Goal: Navigation & Orientation: Find specific page/section

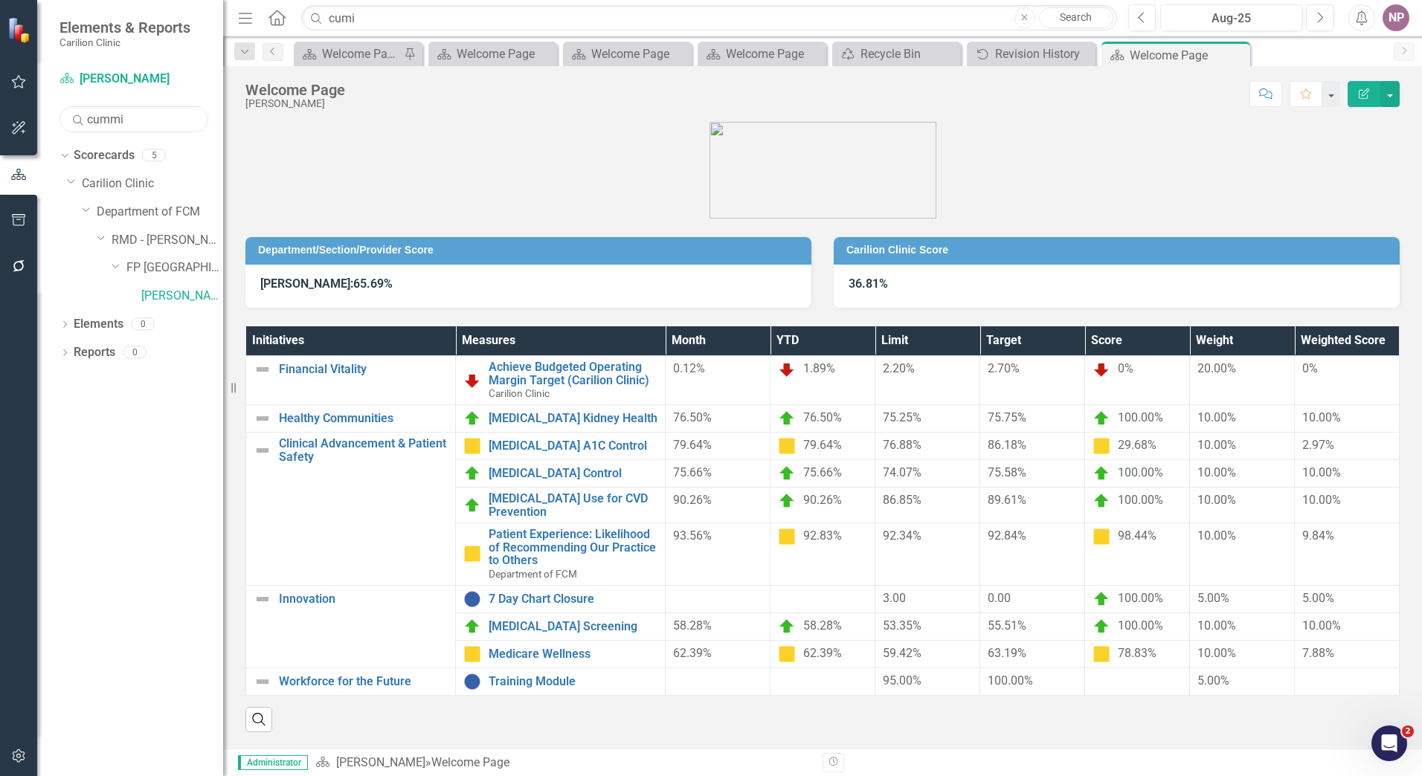
drag, startPoint x: 146, startPoint y: 121, endPoint x: -225, endPoint y: 73, distance: 374.2
click at [0, 73] on html "Elements & Reports Carilion Clinic Scorecard [PERSON_NAME] Search cummi Sorry, …" at bounding box center [711, 388] width 1422 height 776
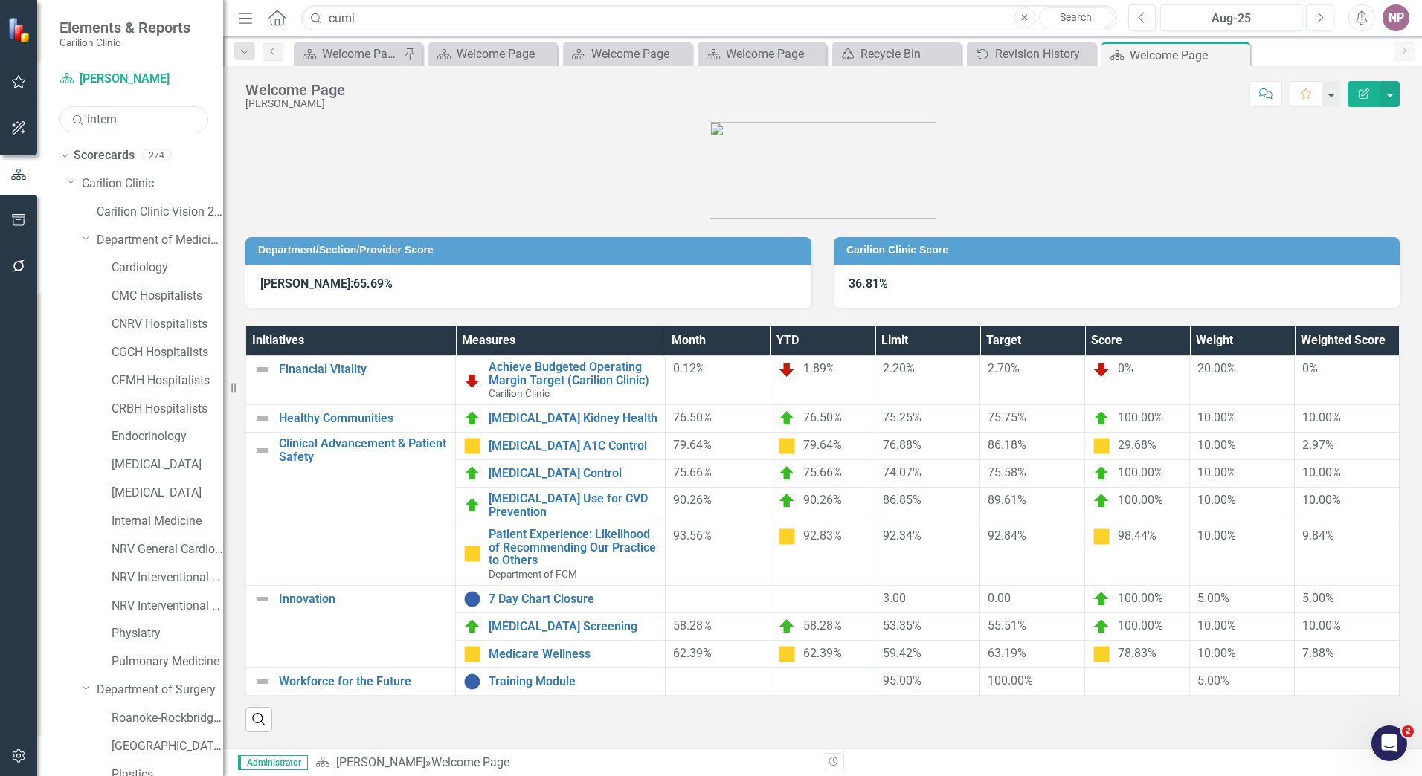
type input "intern"
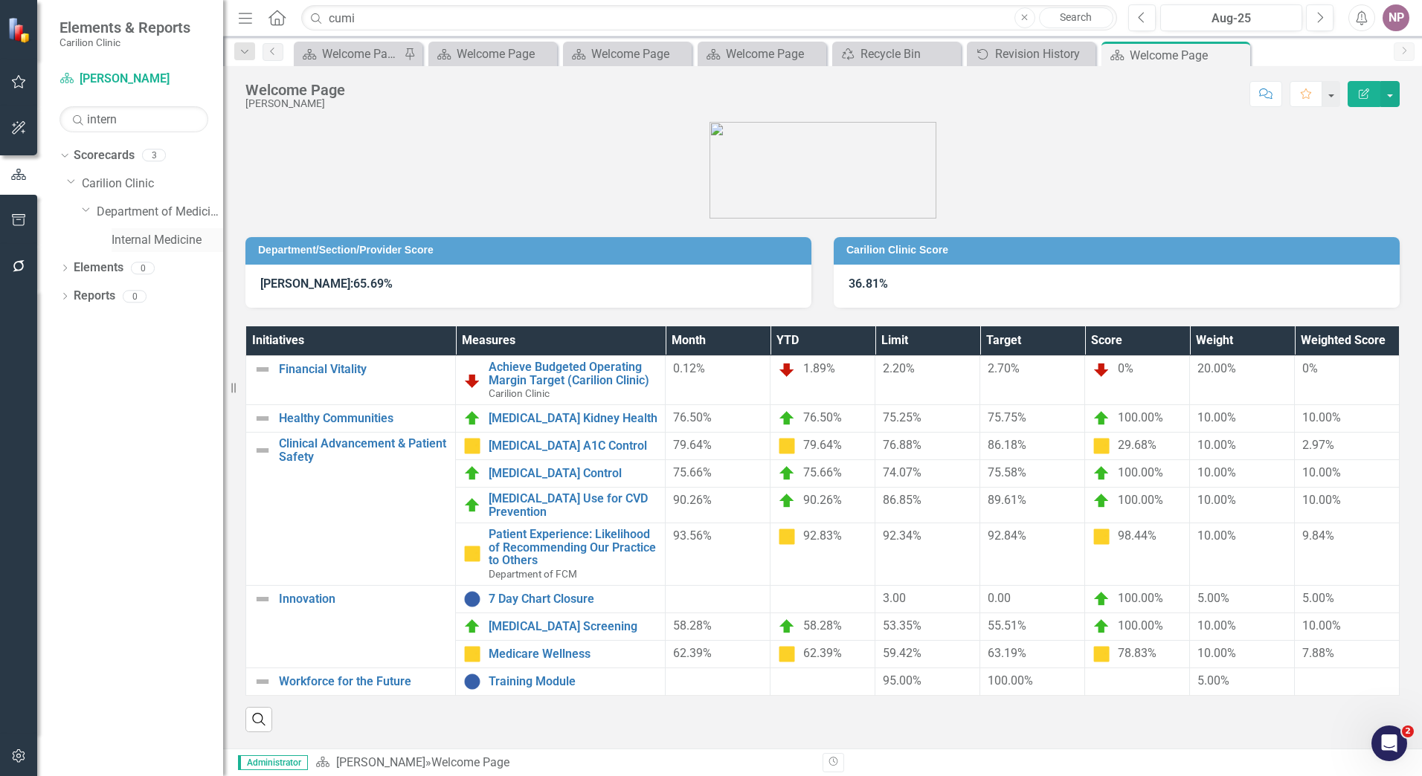
click at [155, 233] on link "Internal Medicine" at bounding box center [168, 240] width 112 height 17
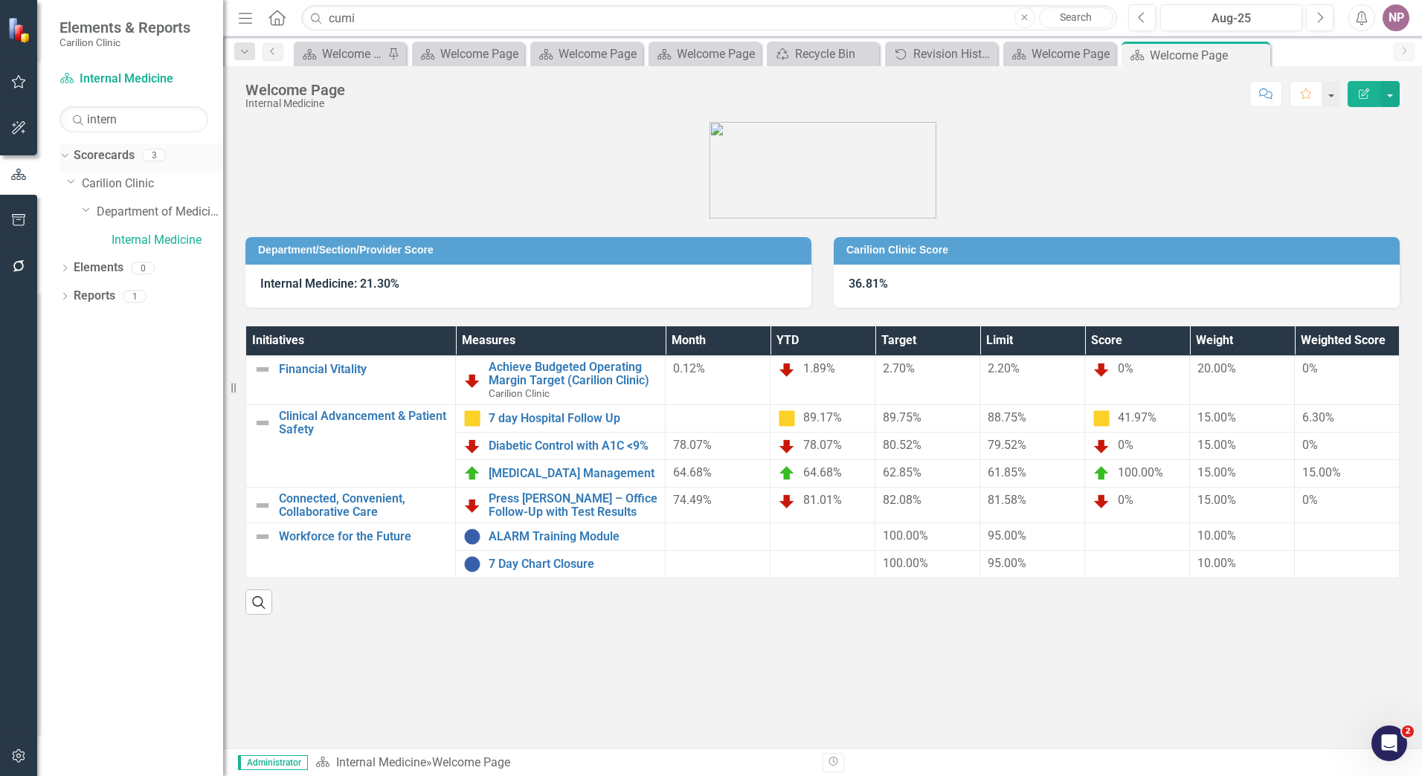
click at [100, 145] on div "Scorecards" at bounding box center [104, 156] width 61 height 25
click at [135, 121] on input "intern" at bounding box center [133, 119] width 149 height 26
drag, startPoint x: 121, startPoint y: 123, endPoint x: 31, endPoint y: 115, distance: 90.3
click at [31, 115] on div "Elements & Reports Carilion Clinic Scorecard Internal Medicine Search intern So…" at bounding box center [111, 388] width 223 height 776
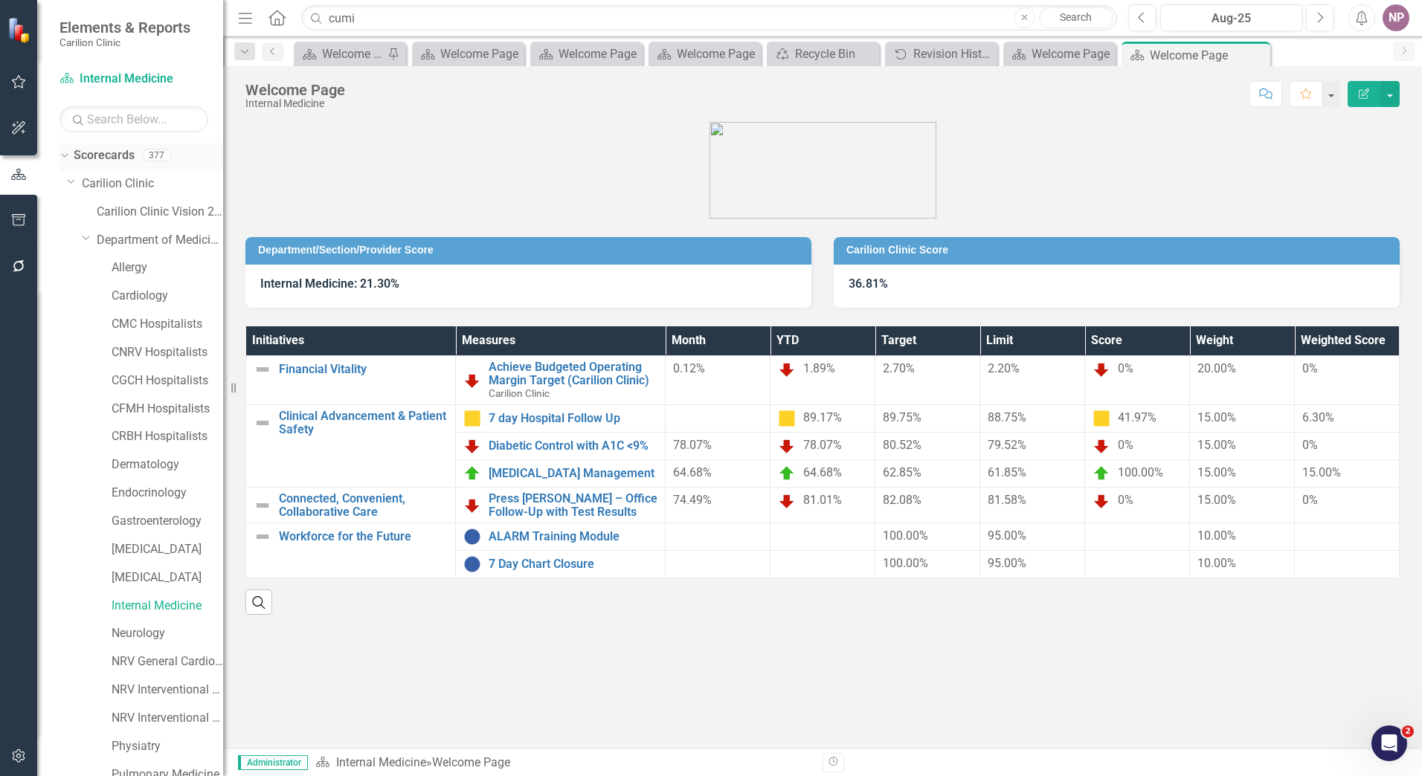
click at [83, 166] on div "Scorecards" at bounding box center [104, 156] width 61 height 25
click at [94, 153] on link "Scorecards" at bounding box center [104, 155] width 61 height 17
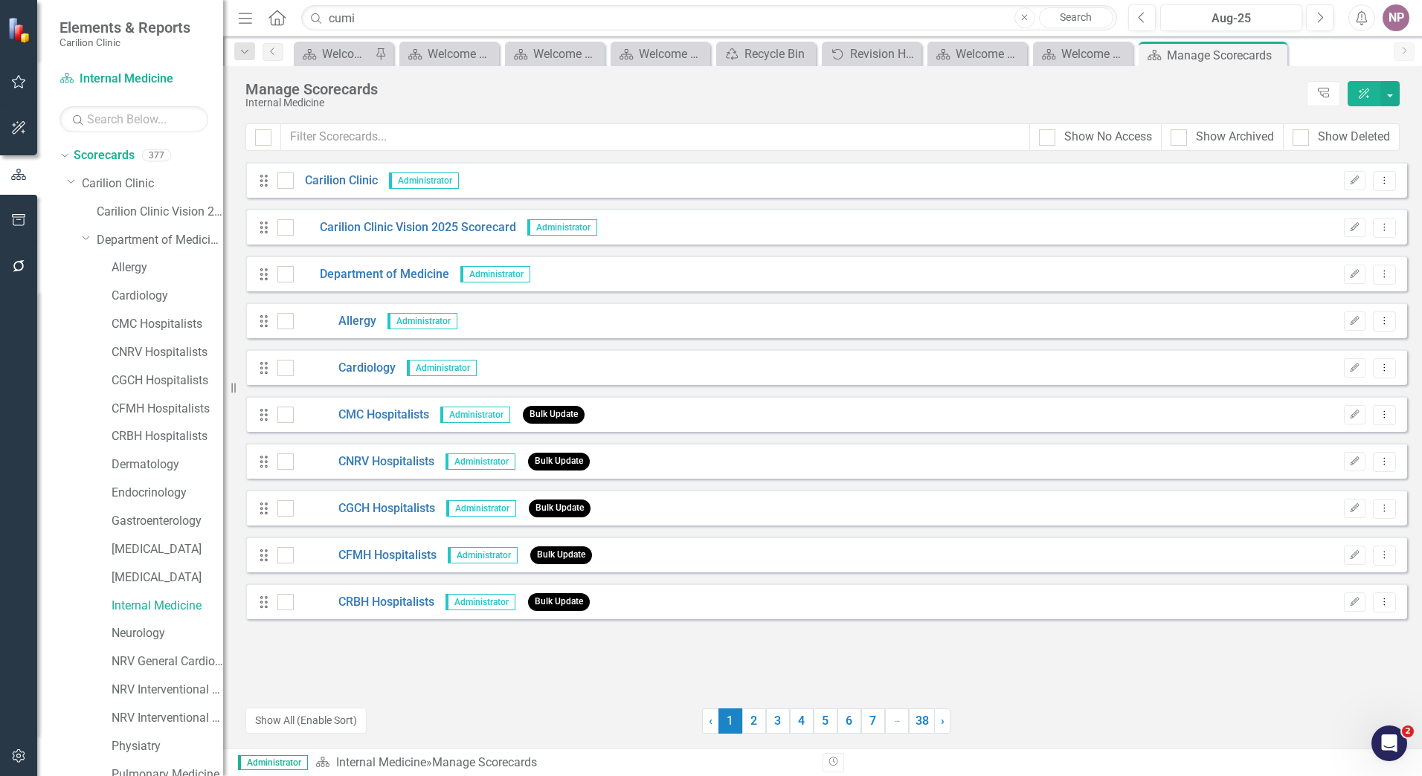
click at [25, 757] on icon "button" at bounding box center [19, 756] width 16 height 12
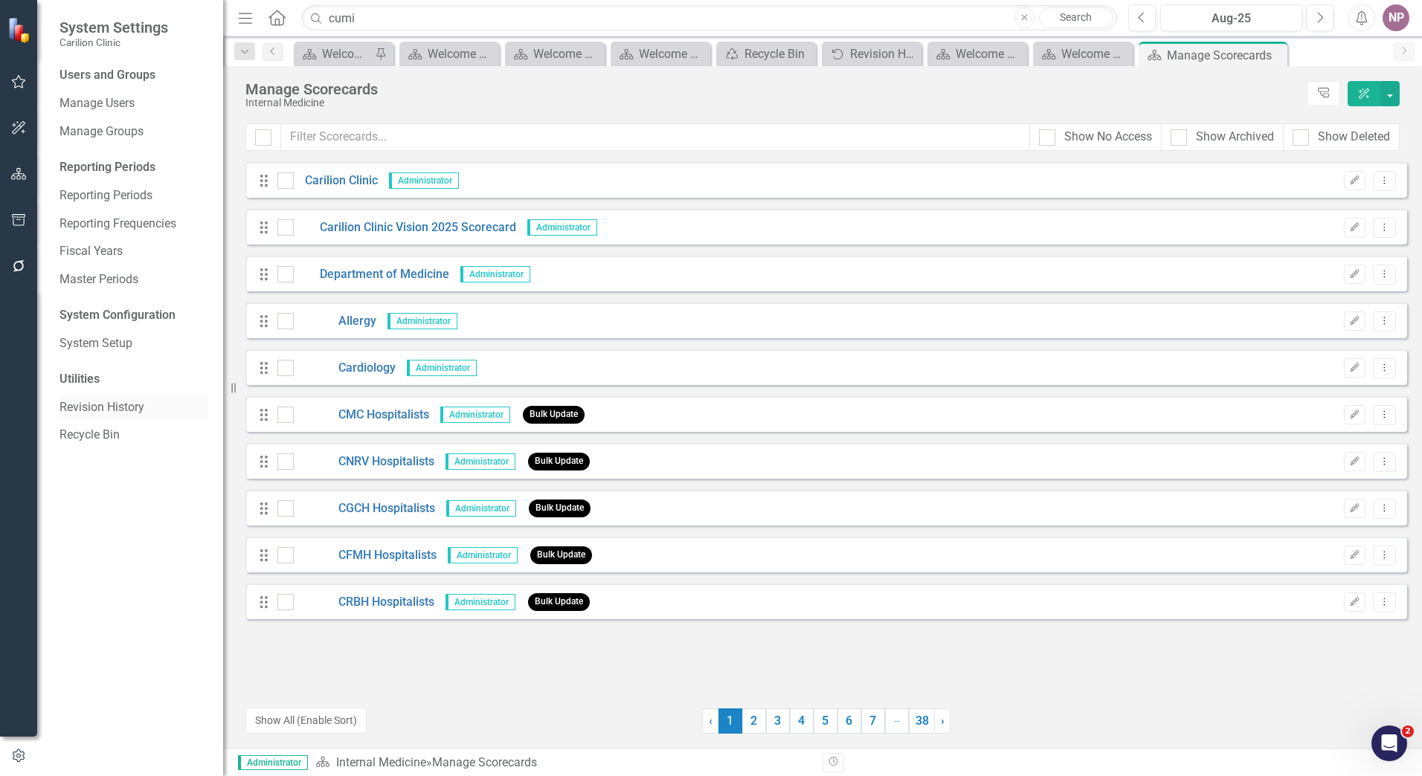
click at [101, 405] on link "Revision History" at bounding box center [133, 407] width 149 height 17
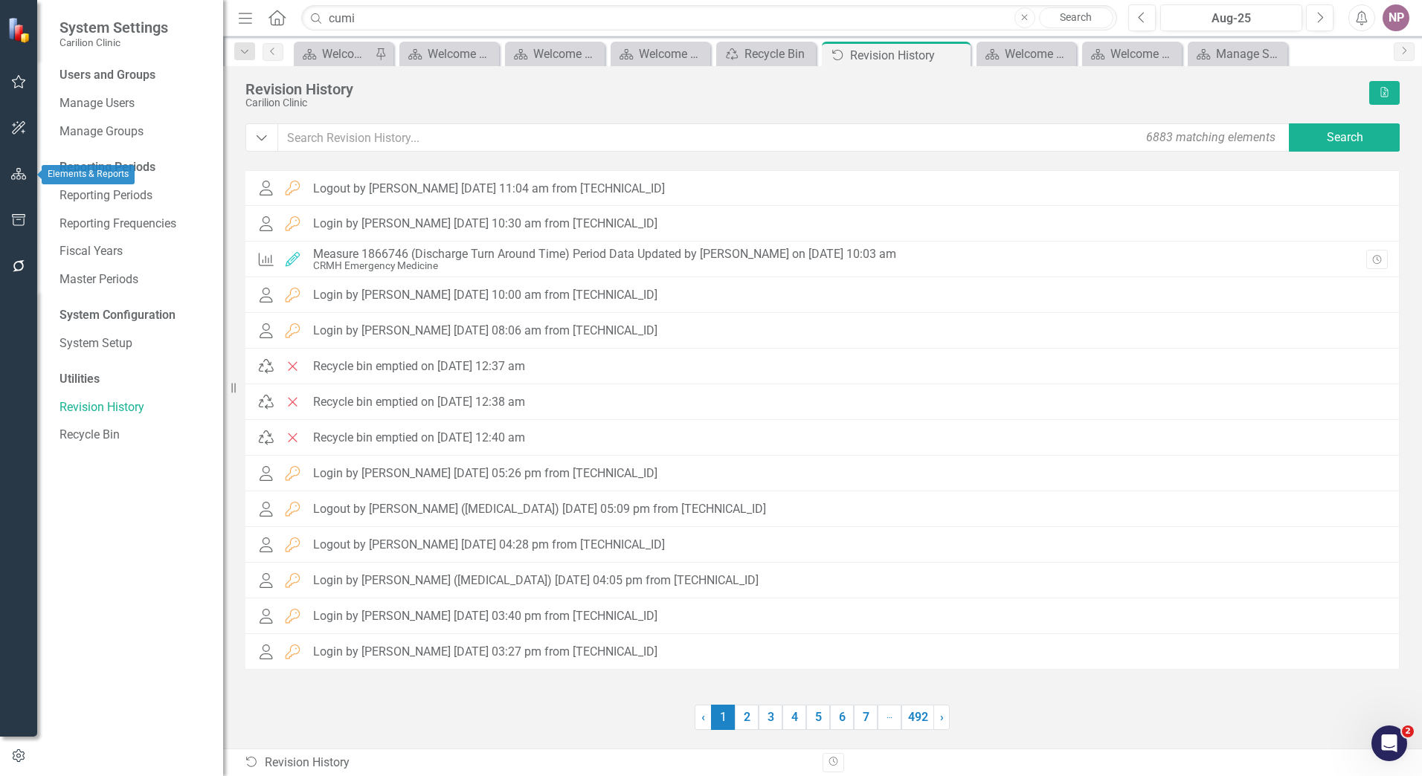
click at [26, 178] on icon "button" at bounding box center [19, 174] width 16 height 12
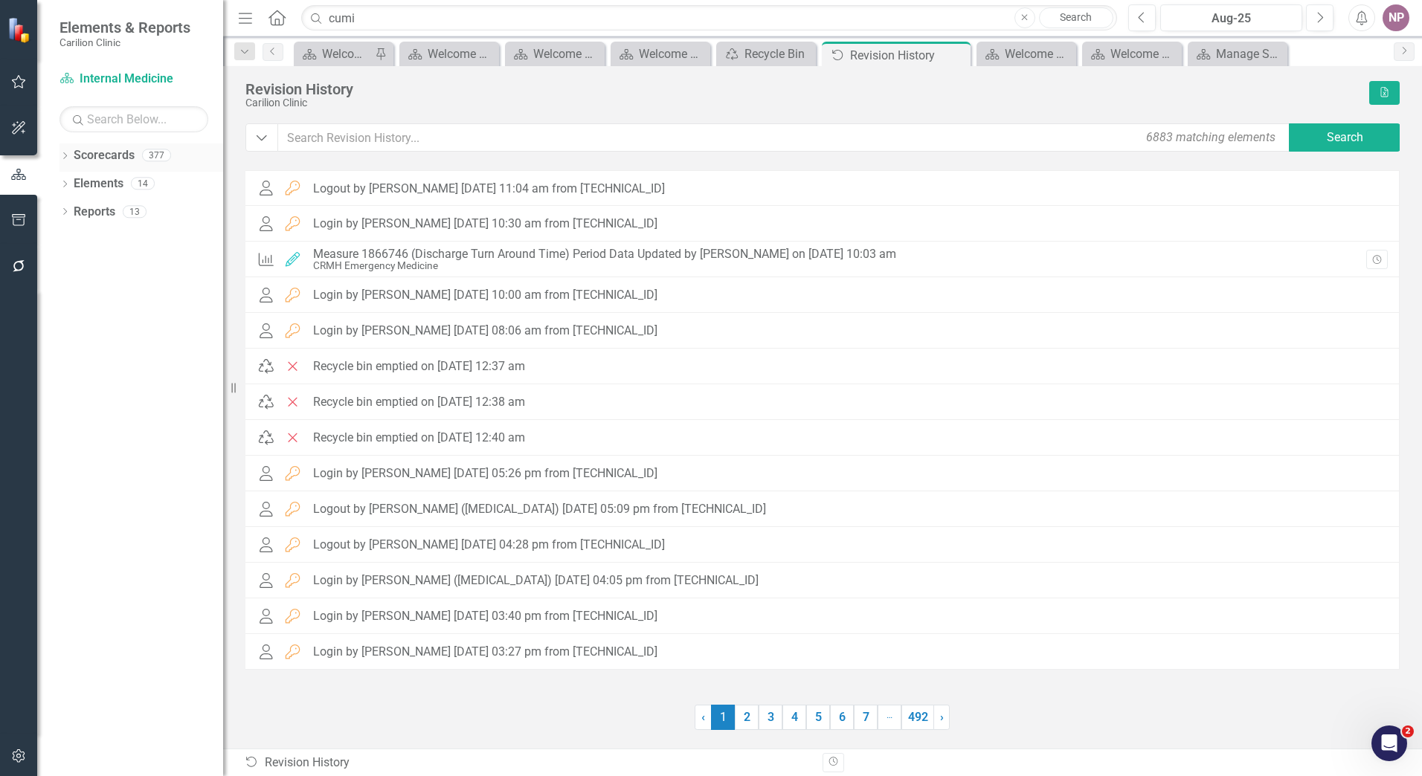
click at [65, 157] on icon at bounding box center [65, 155] width 4 height 7
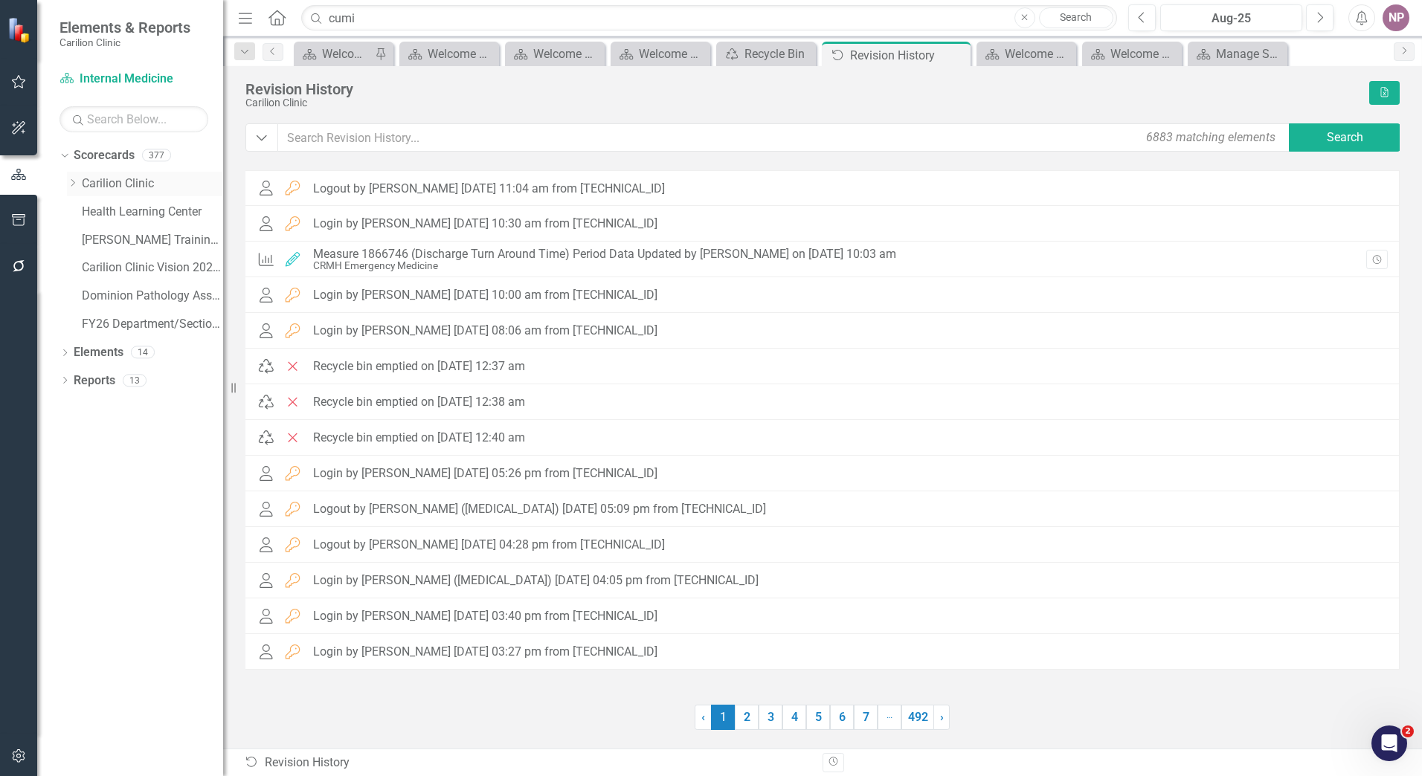
click at [80, 187] on div "Dropdown" at bounding box center [74, 184] width 15 height 13
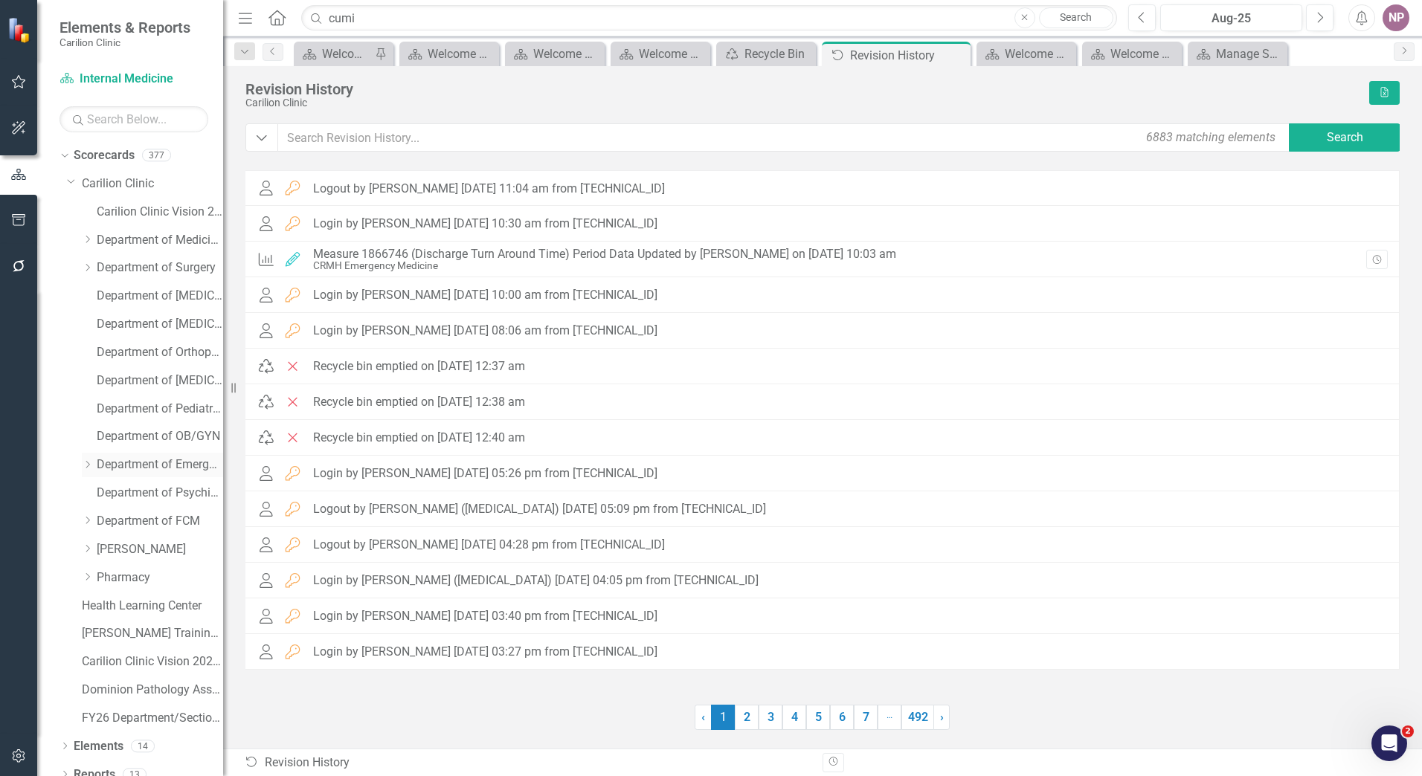
click at [94, 467] on div "Dropdown" at bounding box center [89, 465] width 15 height 13
click at [128, 494] on link "CRMH Emergency Medicine" at bounding box center [168, 493] width 112 height 17
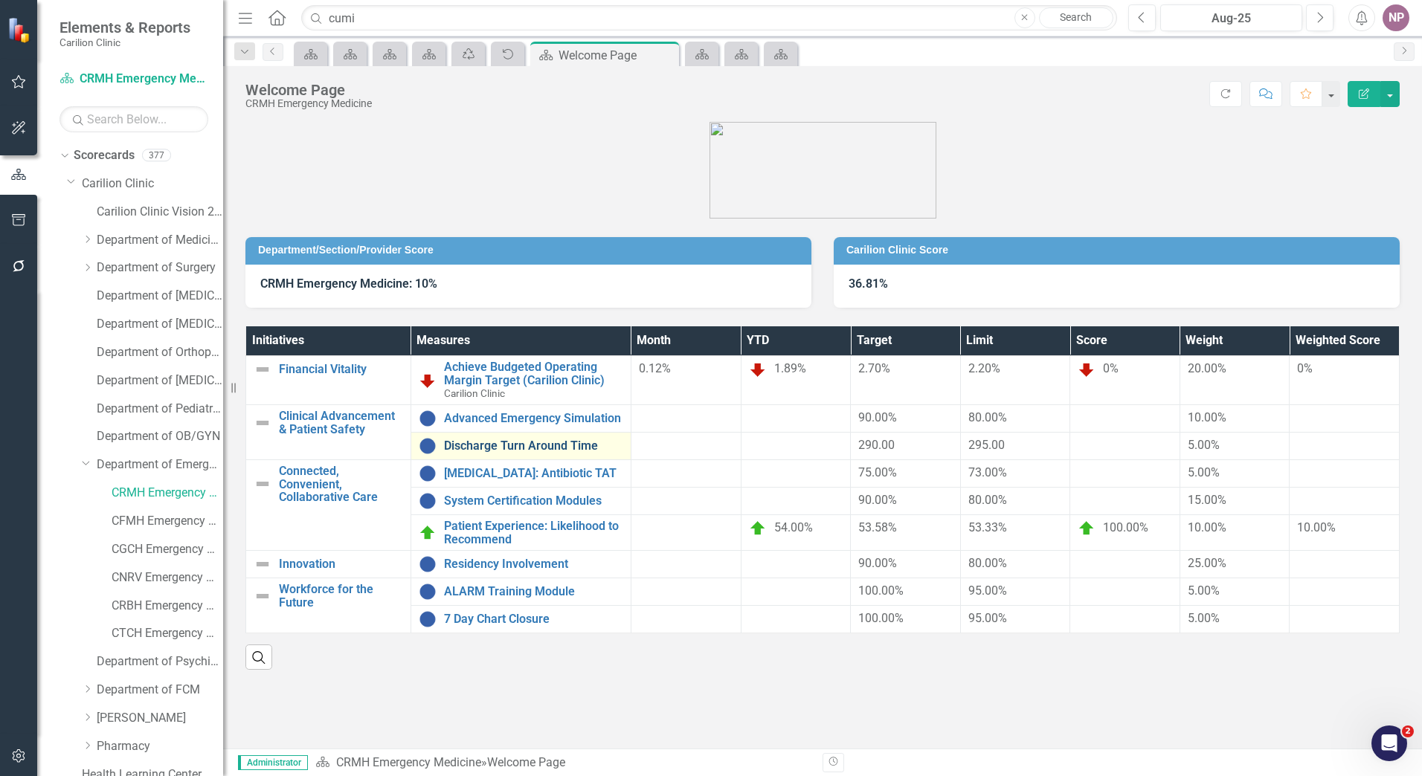
click at [499, 439] on link "Discharge Turn Around Time" at bounding box center [533, 445] width 179 height 13
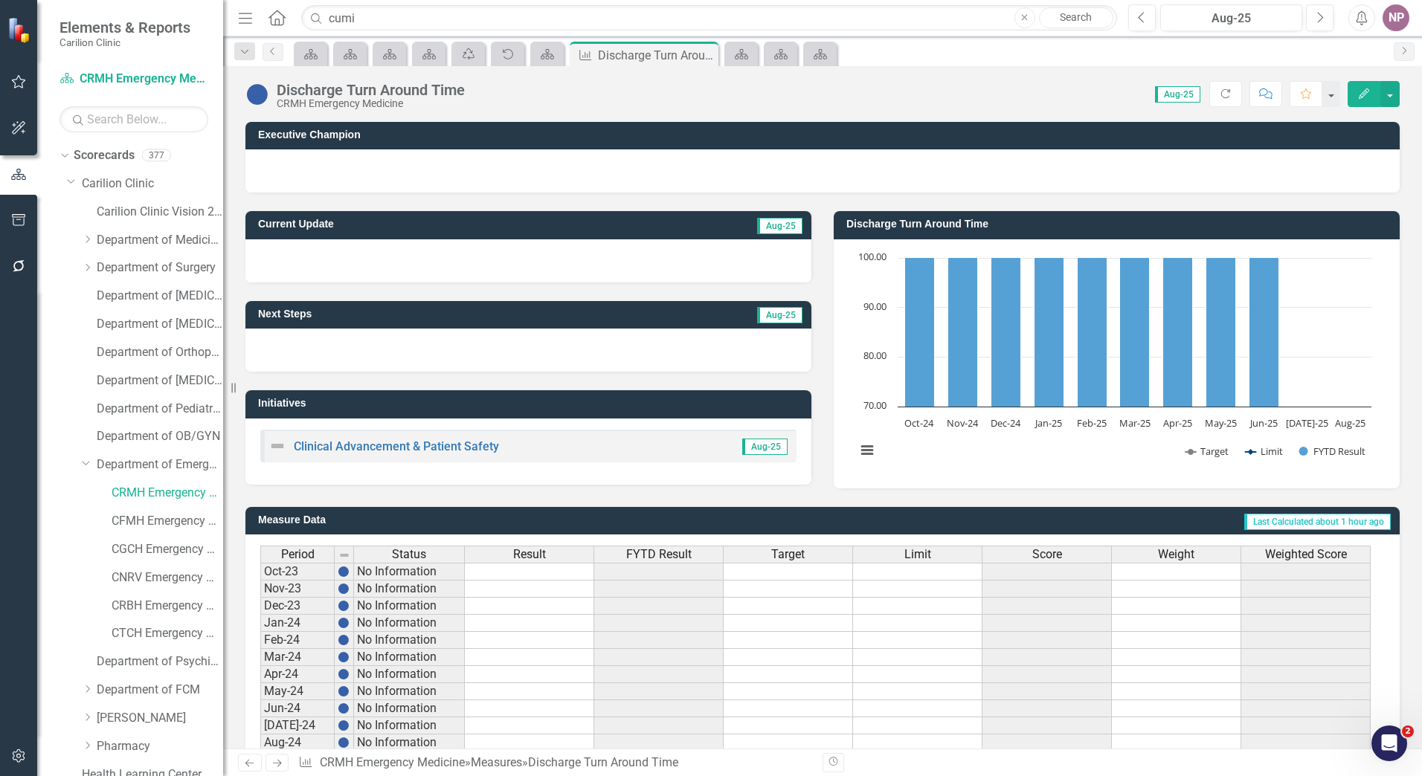
scroll to position [262, 0]
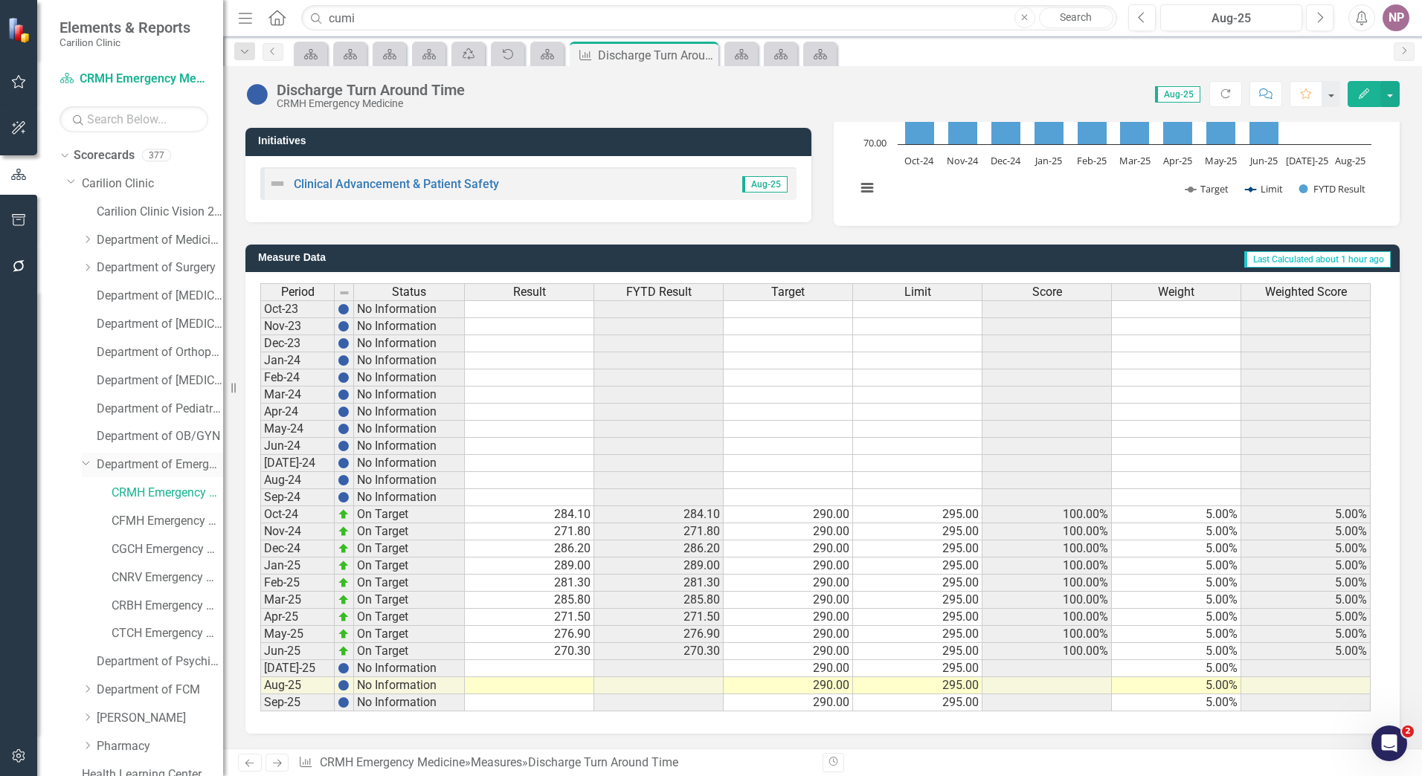
click at [172, 468] on link "Department of Emergency Medicine" at bounding box center [160, 465] width 126 height 17
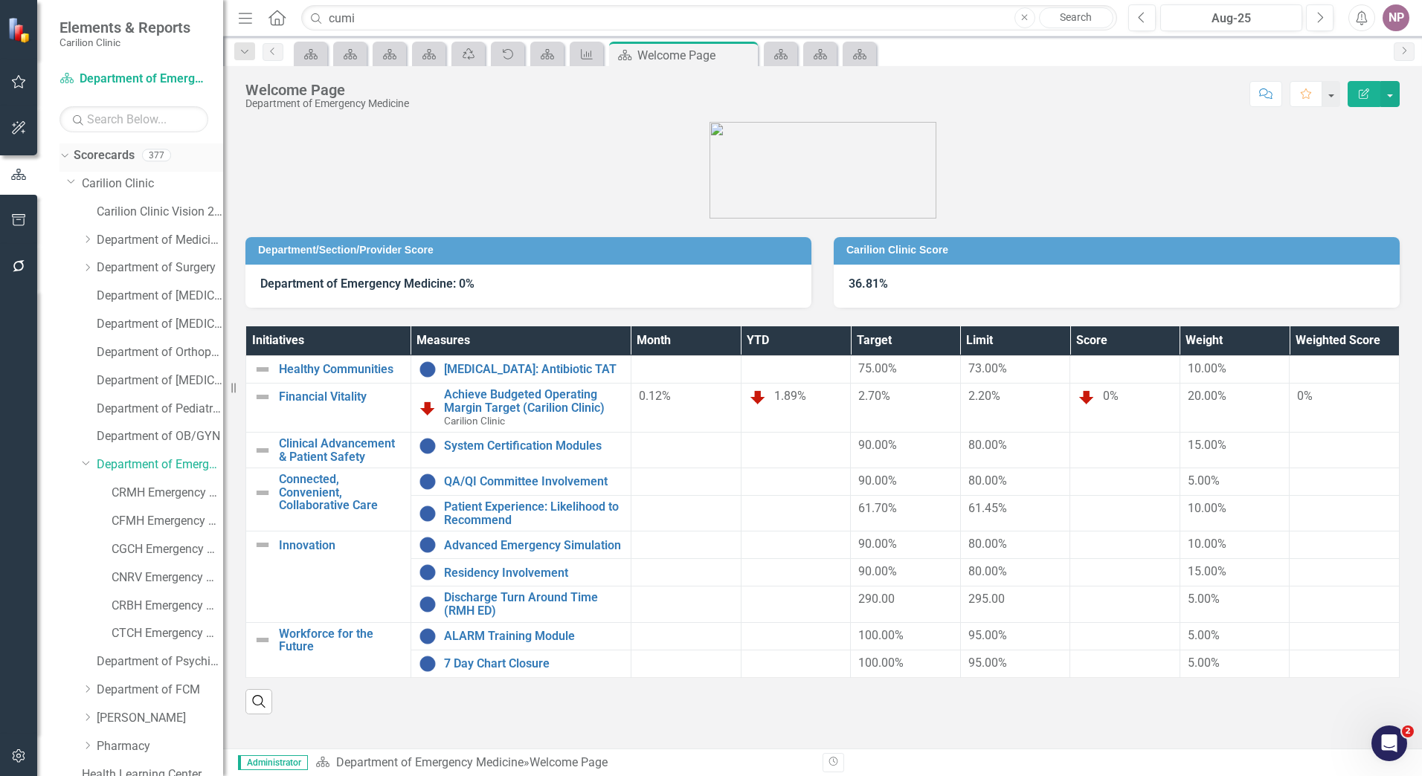
click at [115, 149] on link "Scorecards" at bounding box center [104, 155] width 61 height 17
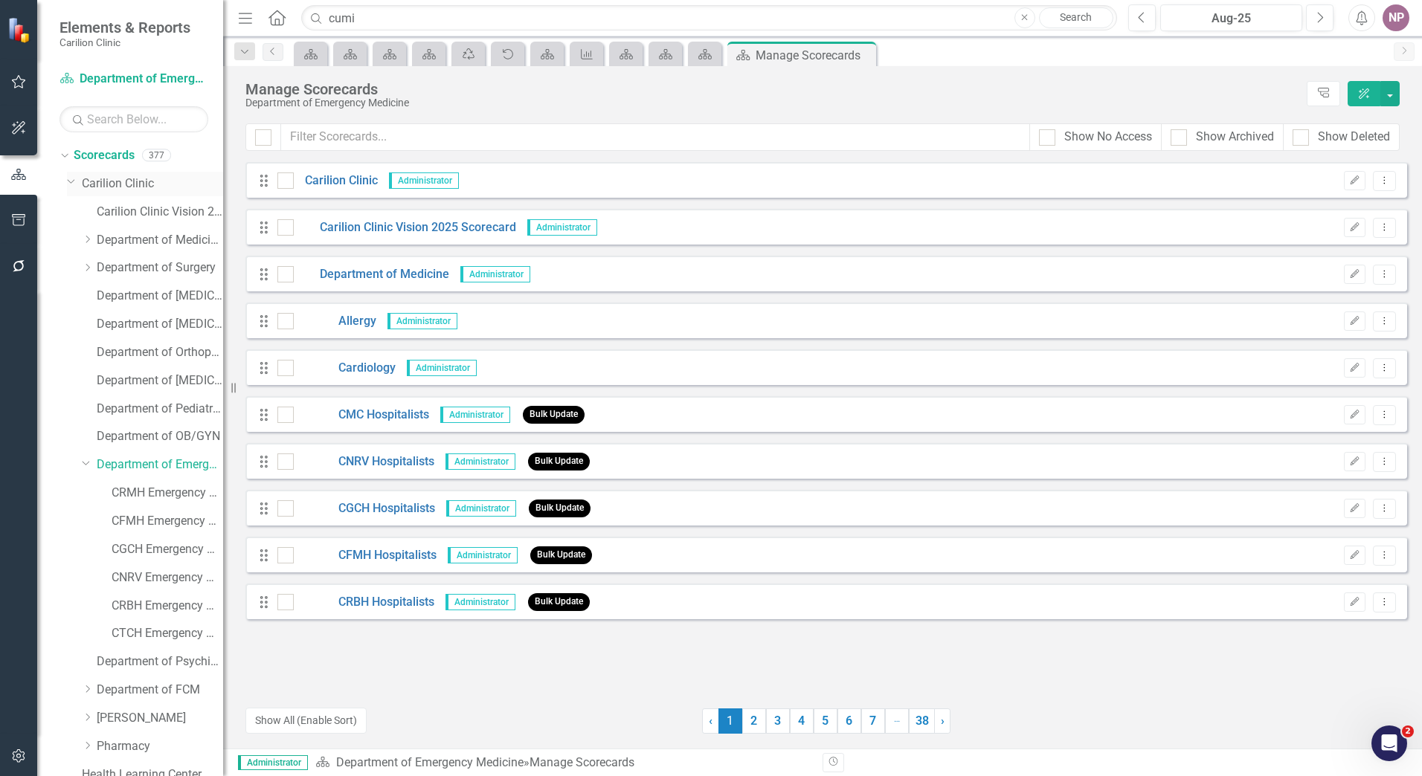
click at [124, 194] on div "Dropdown Carilion Clinic" at bounding box center [145, 184] width 156 height 25
click at [146, 191] on link "Carilion Clinic" at bounding box center [152, 183] width 141 height 17
